Goal: Task Accomplishment & Management: Manage account settings

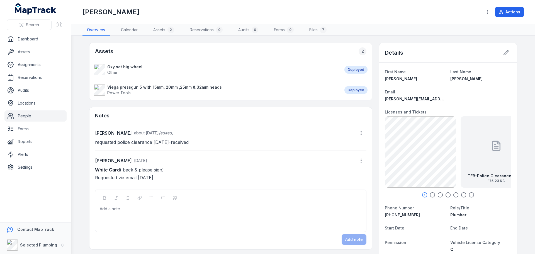
scroll to position [56, 0]
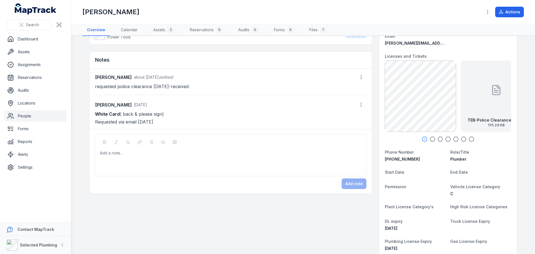
drag, startPoint x: 92, startPoint y: 114, endPoint x: 164, endPoint y: 114, distance: 71.8
click at [164, 114] on div "[PERSON_NAME] about [DATE] (edited) requested police clearance [DATE]-received …" at bounding box center [230, 98] width 282 height 60
copy p "White Card ( back & please sign)"
click at [112, 156] on div "Add a note..." at bounding box center [231, 161] width 262 height 22
paste div
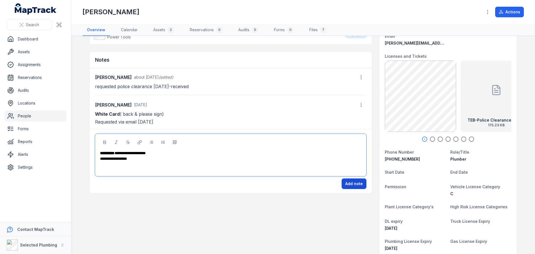
click at [354, 185] on button "Add note" at bounding box center [353, 183] width 25 height 11
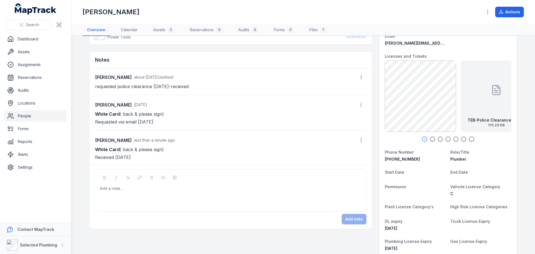
click at [25, 113] on link "People" at bounding box center [35, 115] width 62 height 11
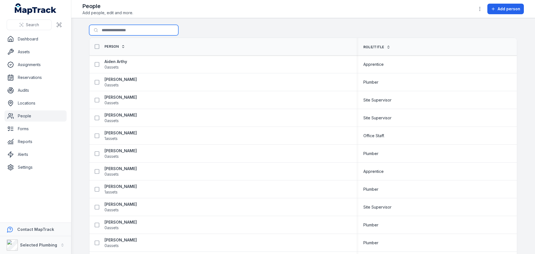
click at [116, 29] on input "Search for people" at bounding box center [133, 30] width 89 height 11
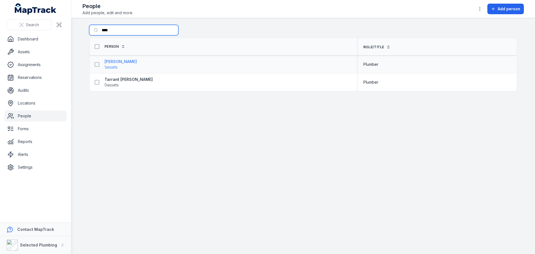
type input "****"
click at [116, 61] on strong "[PERSON_NAME]" at bounding box center [120, 62] width 32 height 6
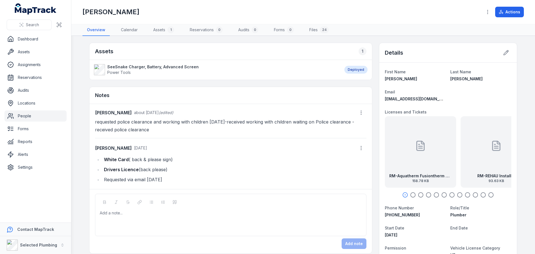
drag, startPoint x: 102, startPoint y: 159, endPoint x: 173, endPoint y: 169, distance: 71.8
click at [173, 169] on ul "White Card ( back & please sign) Drivers Licence (back please) Requested via em…" at bounding box center [230, 169] width 271 height 28
copy ul "White Card ( back & please sign) Drivers Licence (back please)"
click at [111, 212] on div at bounding box center [230, 213] width 261 height 6
paste div
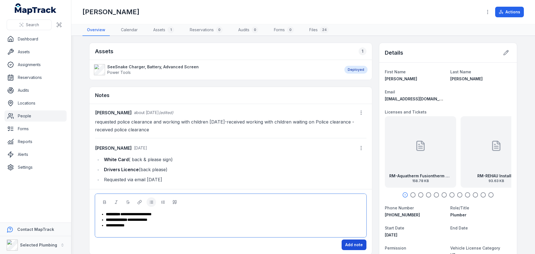
click at [349, 241] on button "Add note" at bounding box center [353, 244] width 25 height 11
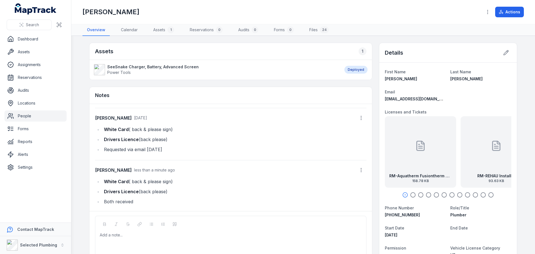
click at [413, 195] on circle "button" at bounding box center [412, 194] width 5 height 5
click at [420, 195] on circle "button" at bounding box center [420, 194] width 5 height 5
click at [428, 195] on icon "button" at bounding box center [428, 195] width 6 height 6
click at [435, 194] on icon "button" at bounding box center [436, 195] width 6 height 6
click at [442, 194] on icon "button" at bounding box center [444, 195] width 6 height 6
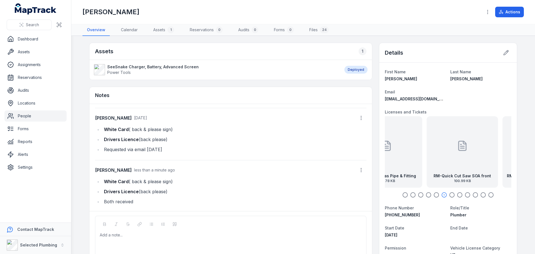
click at [450, 194] on icon "button" at bounding box center [452, 195] width 6 height 6
click at [457, 194] on icon "button" at bounding box center [460, 195] width 6 height 6
click at [464, 194] on icon "button" at bounding box center [467, 195] width 6 height 6
click at [474, 194] on icon "button" at bounding box center [475, 195] width 6 height 6
click at [483, 195] on circle "button" at bounding box center [483, 194] width 5 height 5
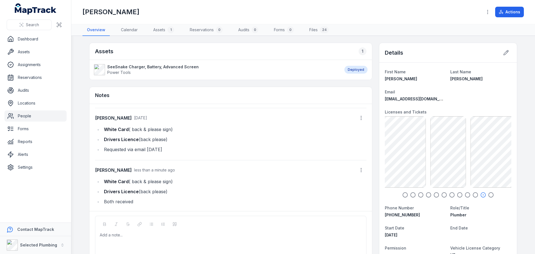
click at [490, 194] on icon "button" at bounding box center [491, 195] width 6 height 6
drag, startPoint x: 499, startPoint y: 56, endPoint x: 504, endPoint y: 55, distance: 5.2
click at [500, 56] on div at bounding box center [505, 52] width 11 height 11
click at [506, 52] on icon at bounding box center [506, 53] width 6 height 6
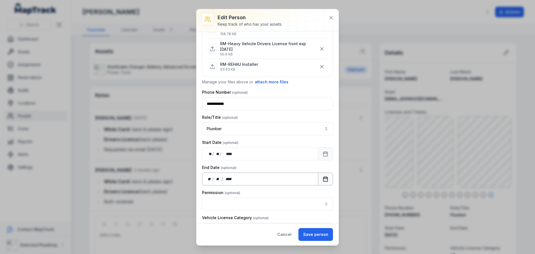
scroll to position [251, 0]
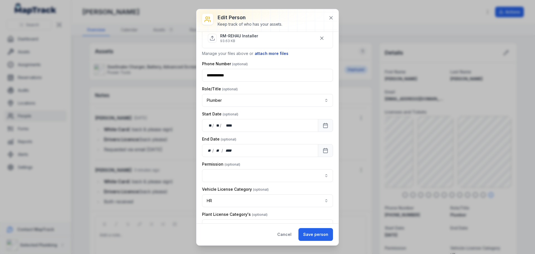
click at [267, 54] on button "attach more files" at bounding box center [271, 53] width 34 height 6
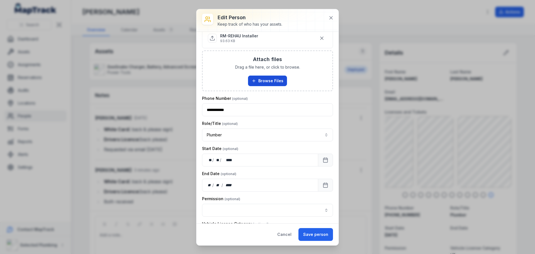
click at [268, 82] on button "Browse Files" at bounding box center [267, 80] width 39 height 11
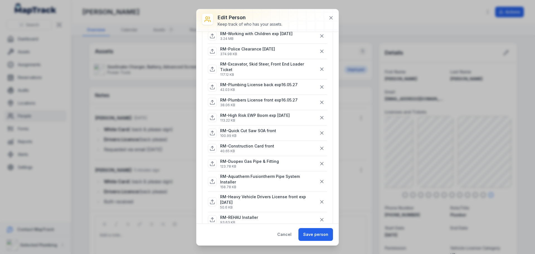
scroll to position [111, 0]
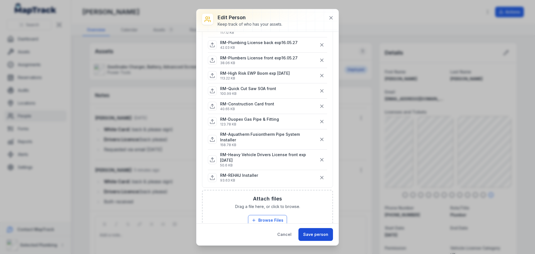
click at [315, 235] on button "Save person" at bounding box center [315, 234] width 35 height 13
